Goal: Information Seeking & Learning: Learn about a topic

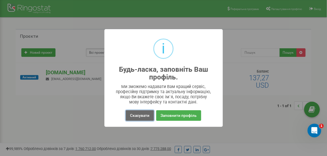
click at [142, 114] on button "Скасувати" at bounding box center [140, 115] width 28 height 11
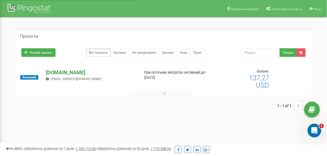
click at [62, 76] on div "mathema.me main@mathema.me" at bounding box center [91, 75] width 98 height 13
click at [68, 72] on p "[DOMAIN_NAME]" at bounding box center [90, 72] width 89 height 7
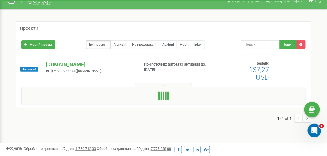
scroll to position [11, 0]
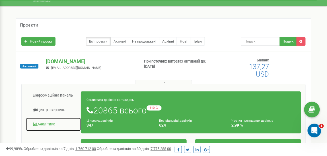
click at [52, 126] on link "Аналiтика" at bounding box center [53, 124] width 55 height 14
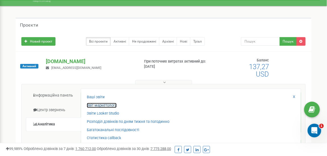
click at [107, 106] on link "Звіт маркетолога" at bounding box center [102, 105] width 30 height 5
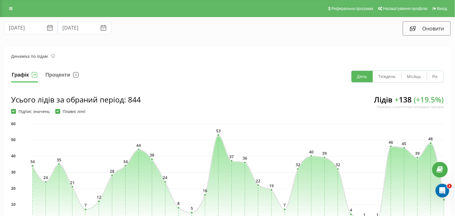
click at [7, 13] on div "Реферальна програма Налаштування профілю Вихід" at bounding box center [227, 8] width 455 height 17
click at [9, 11] on link at bounding box center [11, 9] width 10 height 8
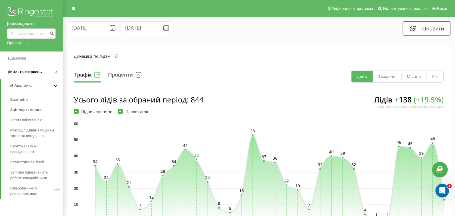
click at [32, 75] on link "Центр звернень" at bounding box center [31, 72] width 63 height 14
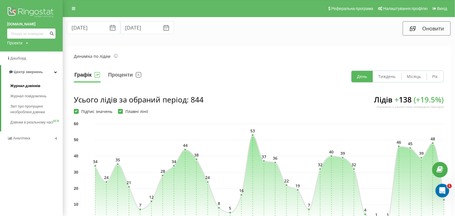
click at [32, 87] on span "Журнал дзвінків" at bounding box center [25, 86] width 30 height 6
click at [22, 140] on span "Аналiтика" at bounding box center [22, 138] width 18 height 4
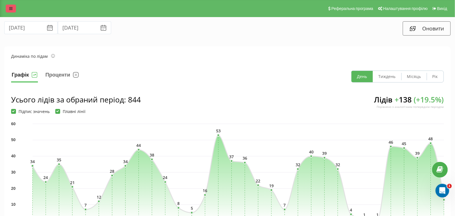
click at [11, 9] on icon at bounding box center [10, 9] width 3 height 4
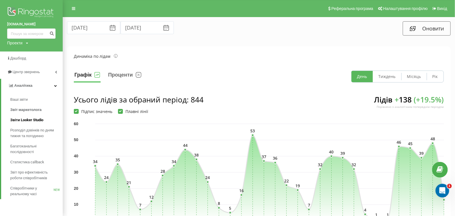
click at [35, 119] on span "Звіти Looker Studio" at bounding box center [26, 120] width 33 height 6
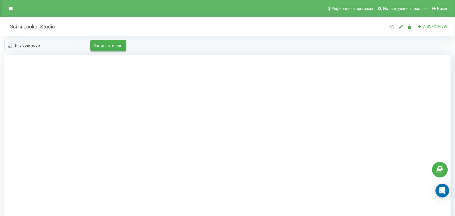
click at [55, 45] on input "text" at bounding box center [41, 45] width 73 height 10
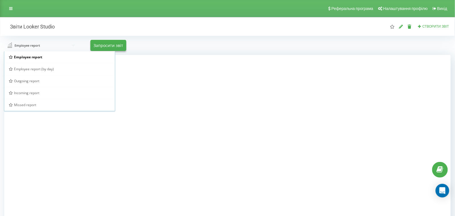
click at [62, 69] on div "Employee report (by day)" at bounding box center [59, 69] width 101 height 5
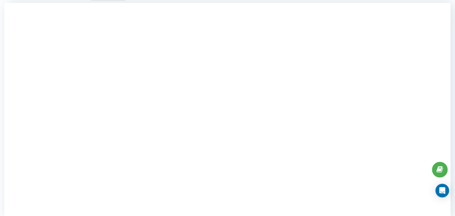
scroll to position [59, 0]
